Goal: Transaction & Acquisition: Purchase product/service

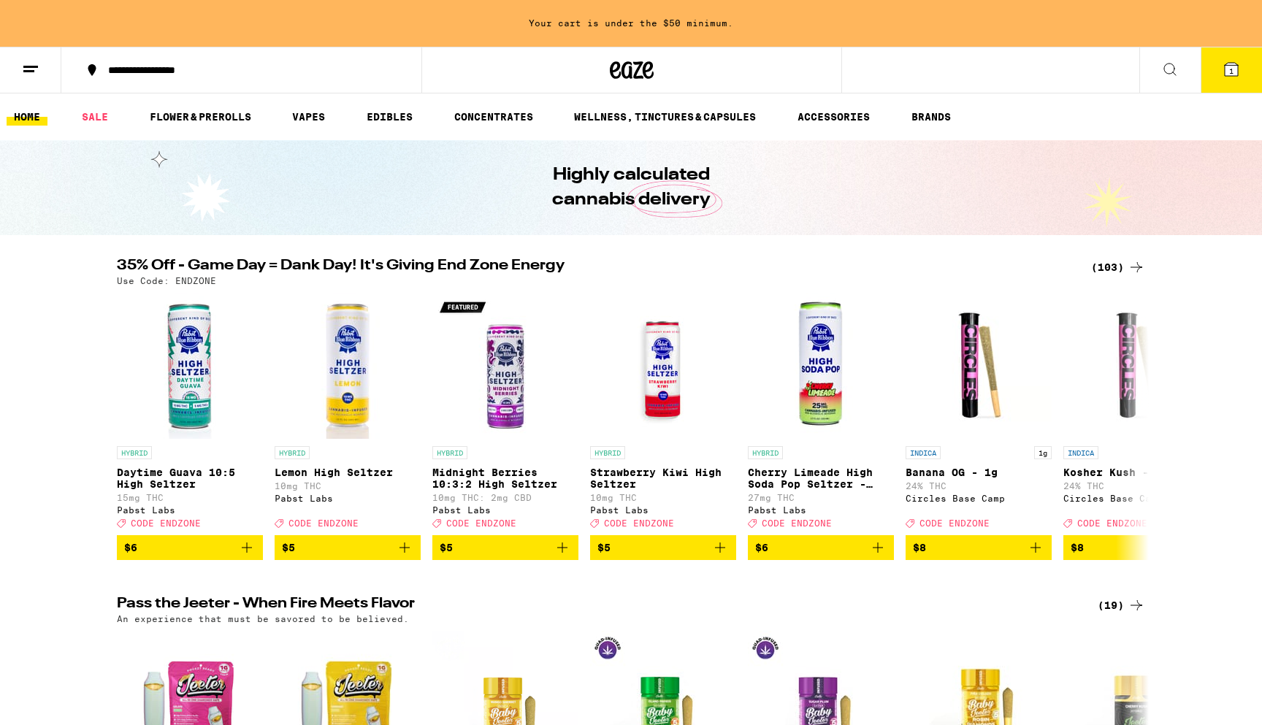
click at [1108, 262] on div "(103)" at bounding box center [1118, 267] width 54 height 18
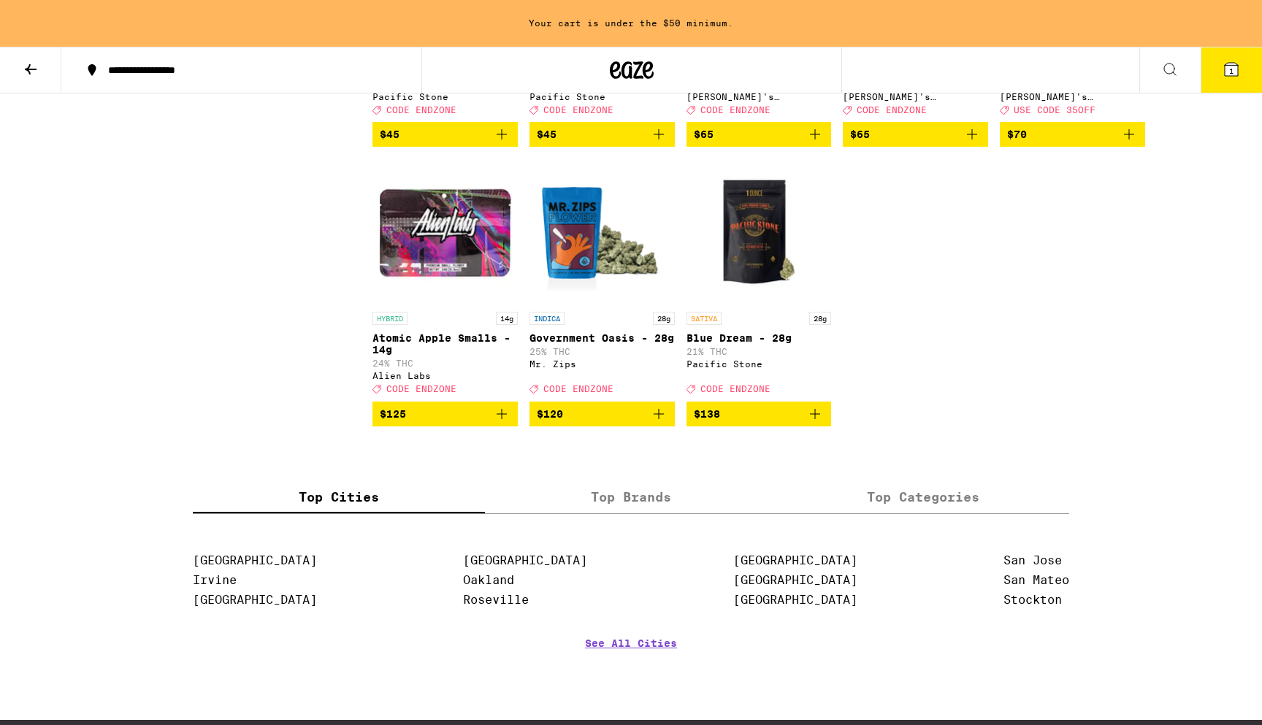
scroll to position [5565, 0]
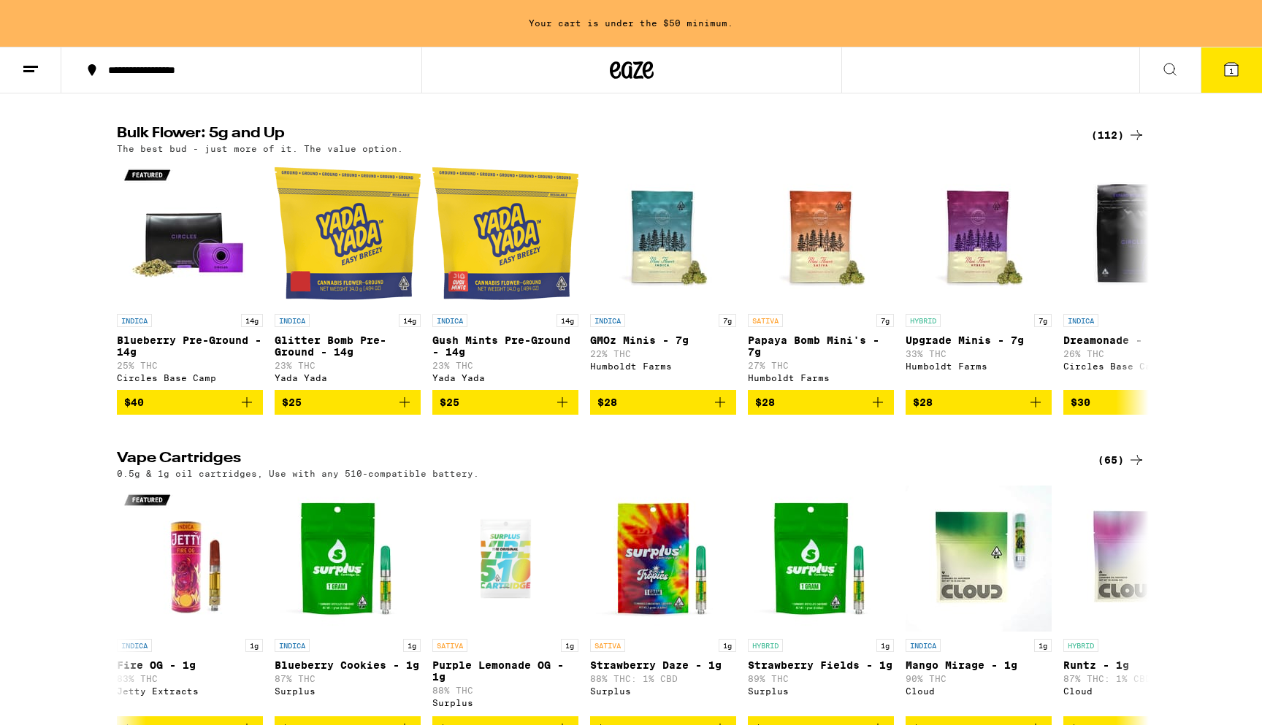
scroll to position [1246, 0]
